Goal: Transaction & Acquisition: Purchase product/service

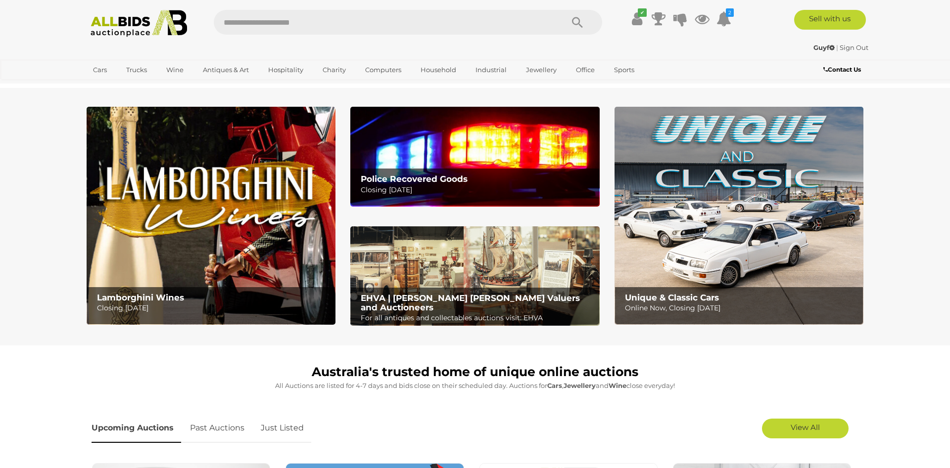
click at [314, 19] on input "text" at bounding box center [383, 22] width 339 height 25
type input "******"
click at [575, 21] on icon "Search" at bounding box center [577, 22] width 11 height 15
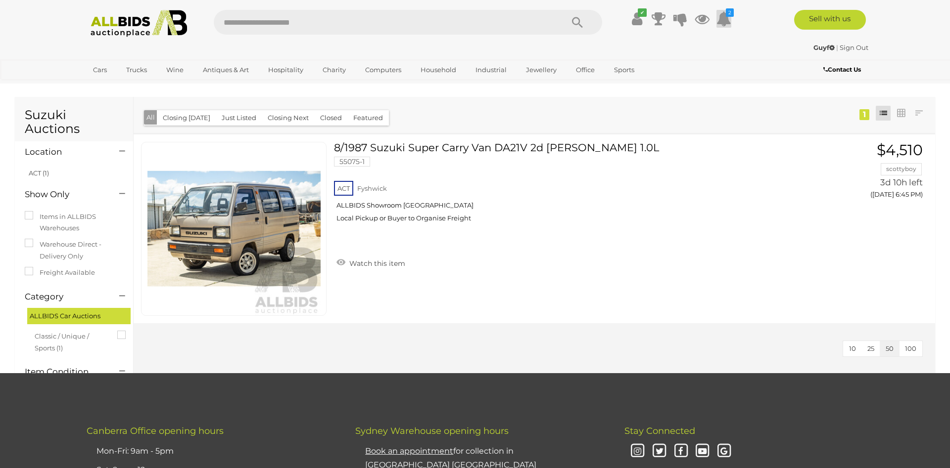
click at [721, 18] on icon at bounding box center [723, 19] width 15 height 18
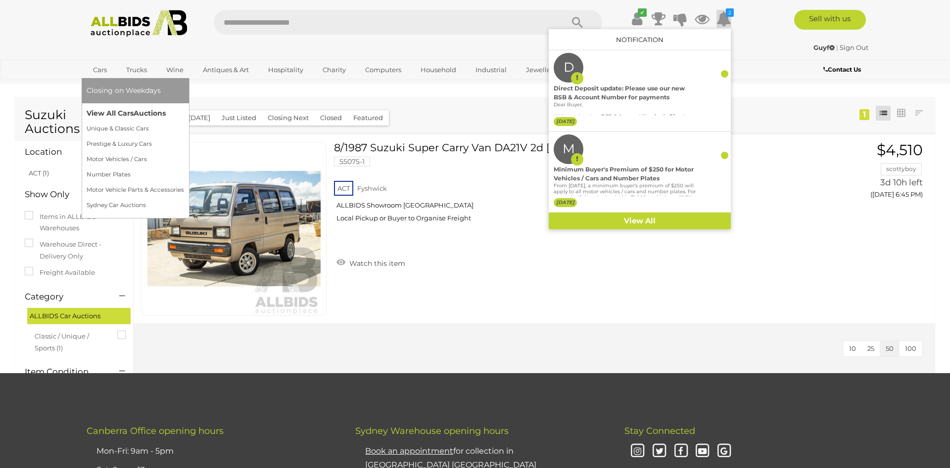
click at [111, 111] on link "View All Cars Auctions" at bounding box center [135, 113] width 97 height 15
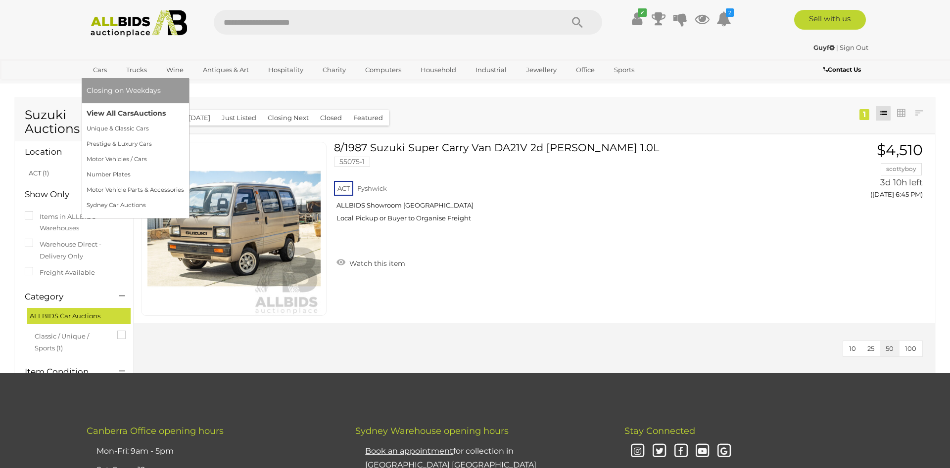
click at [109, 113] on link "View All Cars Auctions" at bounding box center [135, 113] width 97 height 15
